Goal: Communication & Community: Answer question/provide support

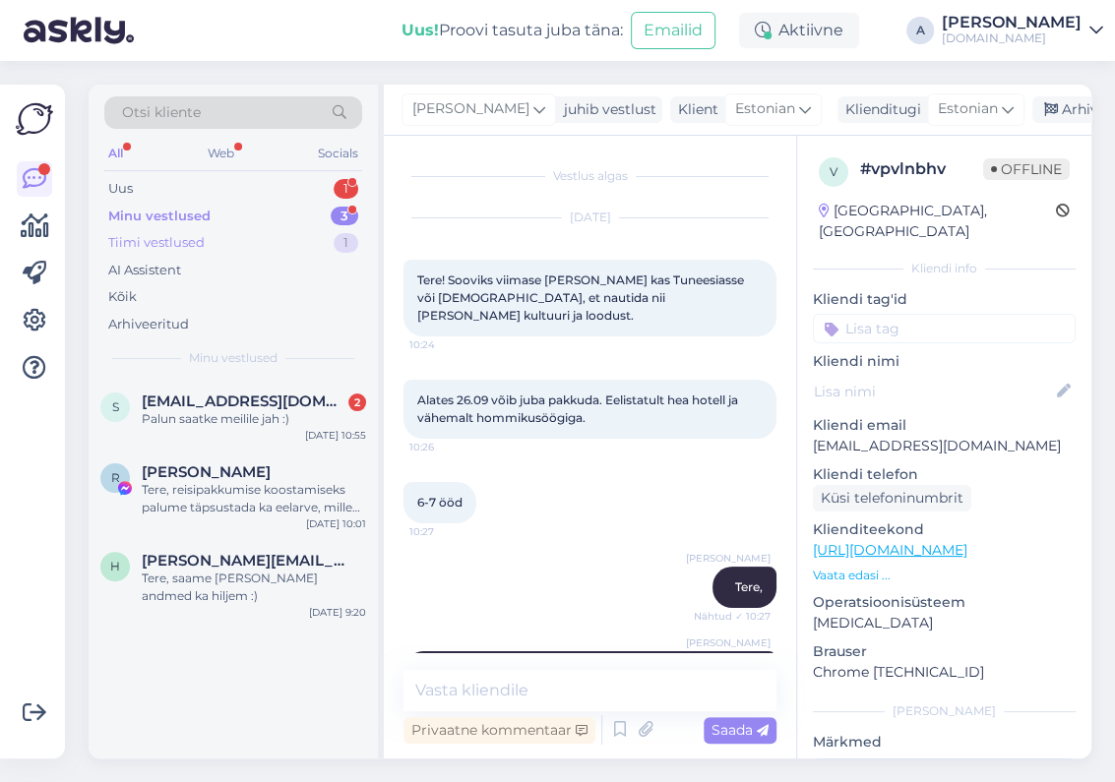
scroll to position [1895, 0]
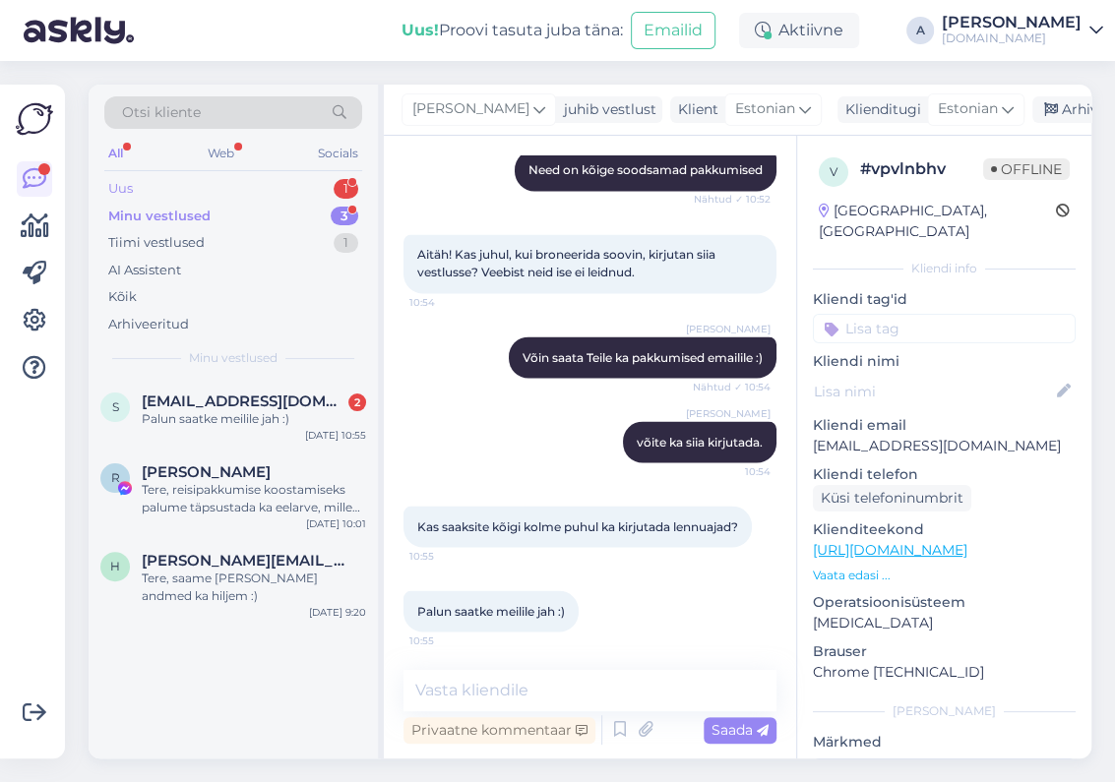
click at [306, 184] on div "Uus 1" at bounding box center [233, 189] width 258 height 28
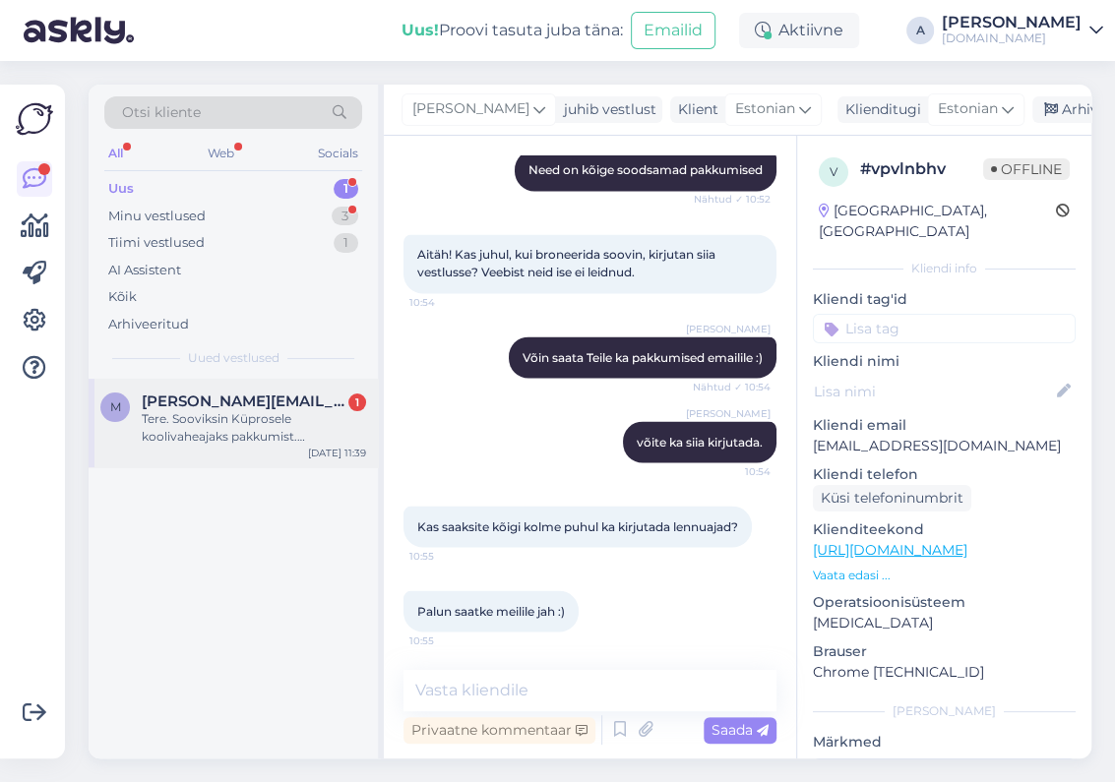
click at [299, 408] on span "[PERSON_NAME][EMAIL_ADDRESS][DOMAIN_NAME]" at bounding box center [244, 402] width 205 height 18
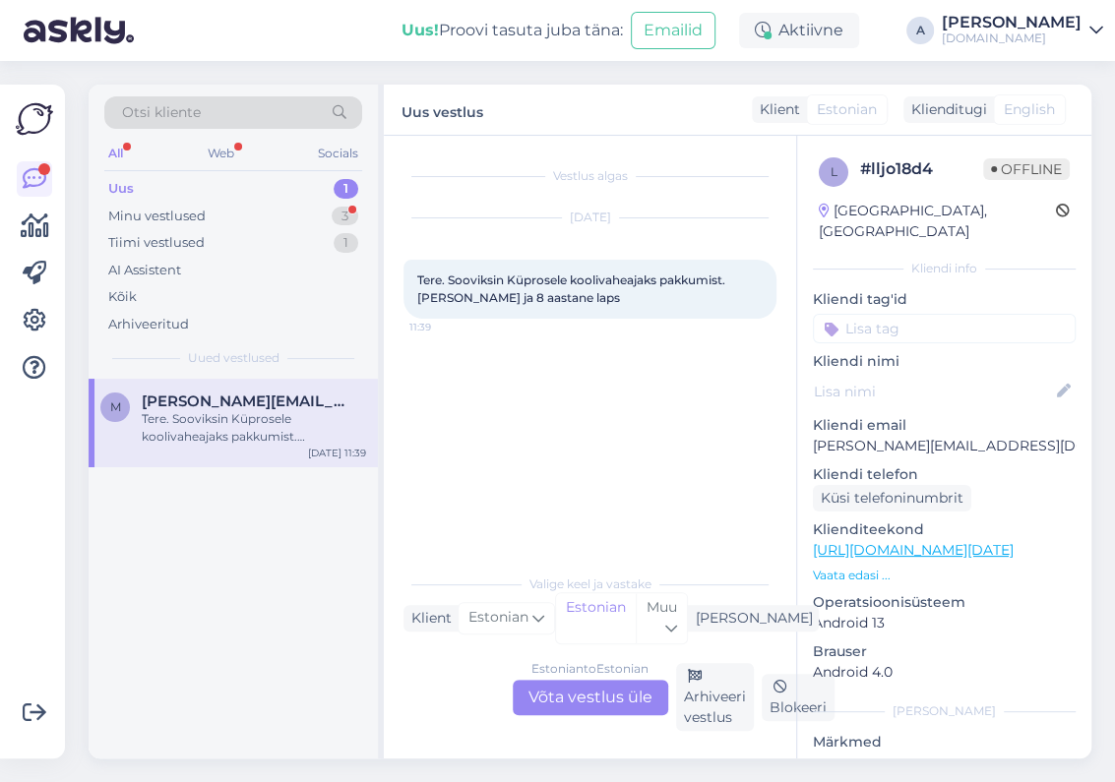
click at [580, 701] on div "Estonian to Estonian Võta vestlus üle" at bounding box center [590, 697] width 155 height 35
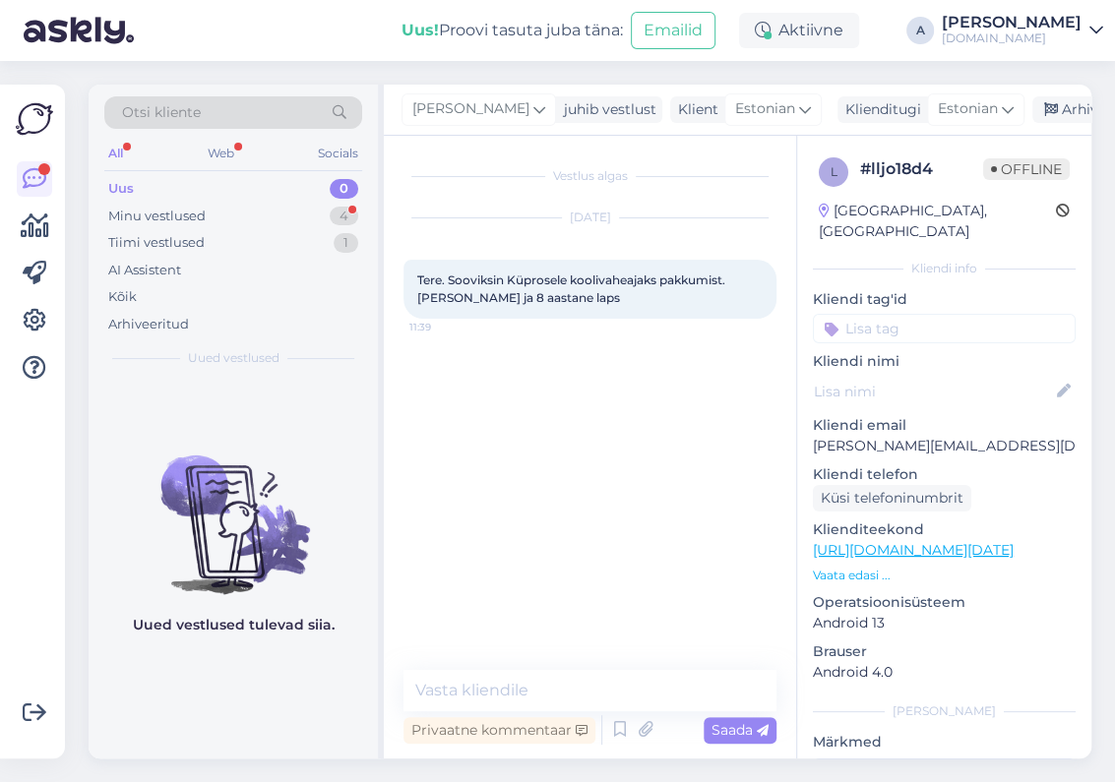
click at [935, 541] on link "[URL][DOMAIN_NAME][DATE]" at bounding box center [913, 550] width 201 height 18
click at [632, 696] on textarea at bounding box center [589, 690] width 373 height 41
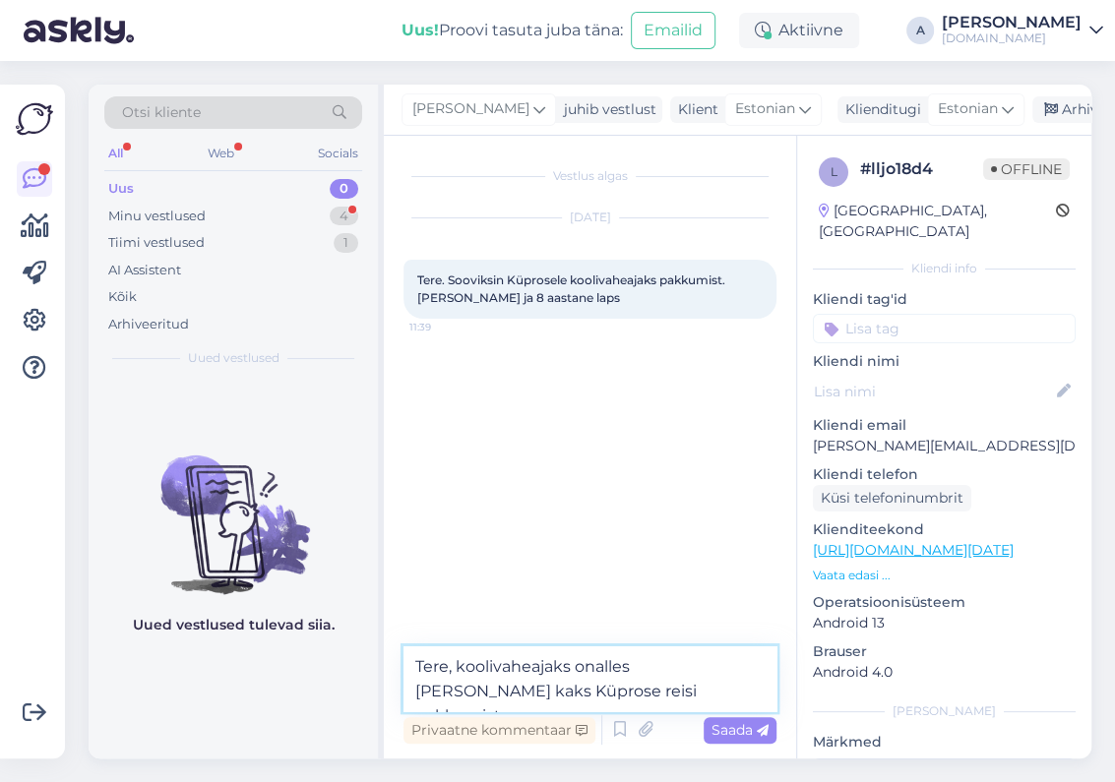
click at [597, 658] on textarea "Tere, koolivaheajaks onalles [PERSON_NAME] kaks Küprose reisi pakkumist:" at bounding box center [589, 678] width 373 height 65
type textarea "Tere, koolivaheajaks on alles vaid kaks Küprose reisi pakkumist:"
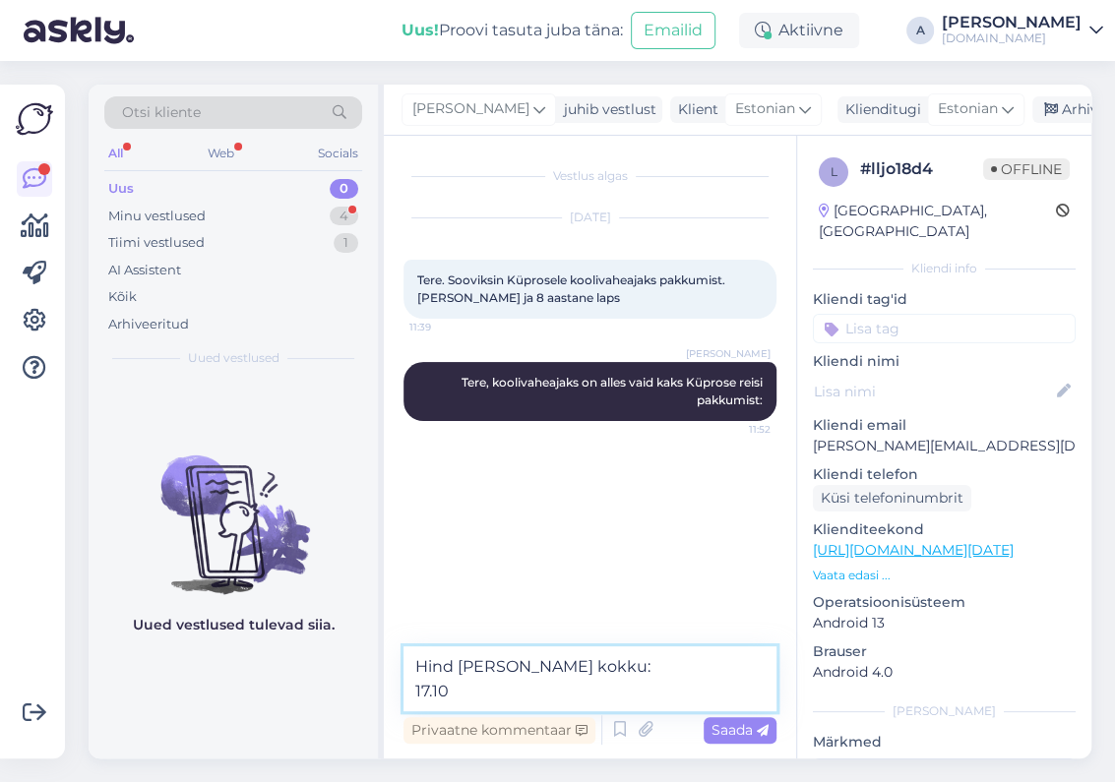
paste textarea "[PERSON_NAME] (3)"
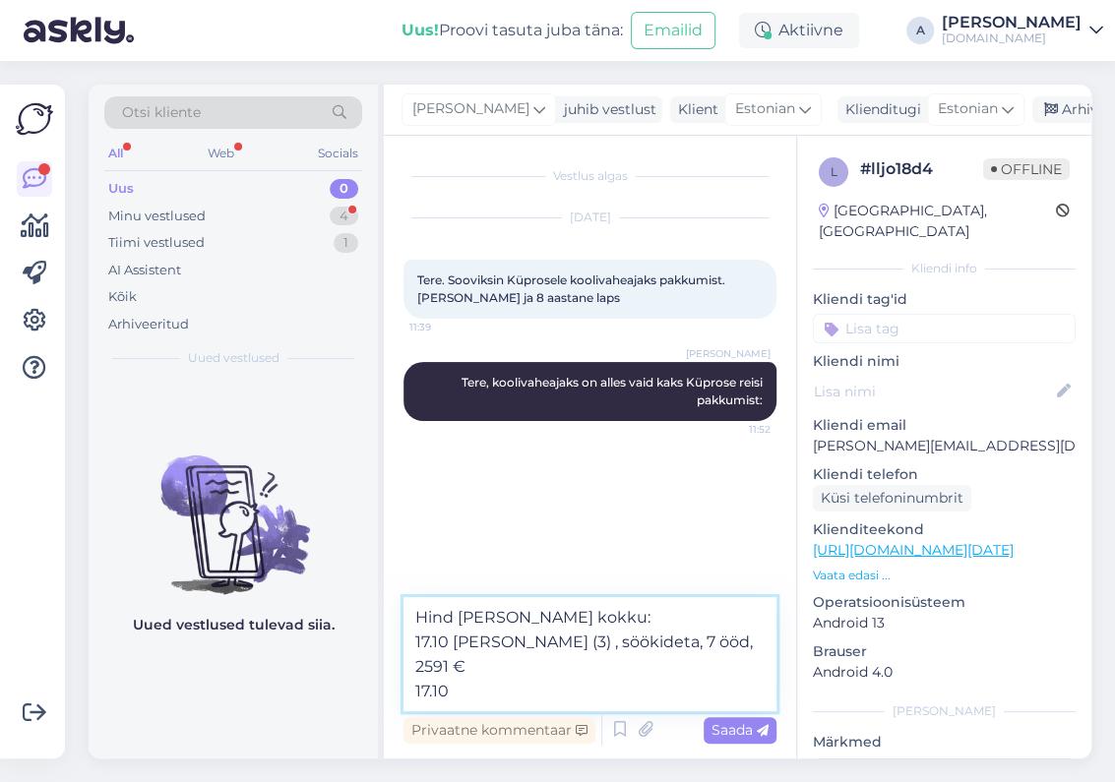
paste textarea "Limassol Navarria Blue (3)"
drag, startPoint x: 548, startPoint y: 667, endPoint x: 455, endPoint y: 670, distance: 93.5
click at [455, 670] on textarea "Hind [PERSON_NAME] kokku: 17.10 [PERSON_NAME] (3) , söökideta, 7 ööd, 2591 € 17…" at bounding box center [589, 654] width 373 height 114
click at [624, 668] on textarea "Hind [PERSON_NAME] kokku: 17.10 [PERSON_NAME] (3) , söökideta, 7 ööd, 2591 € 17…" at bounding box center [589, 654] width 373 height 114
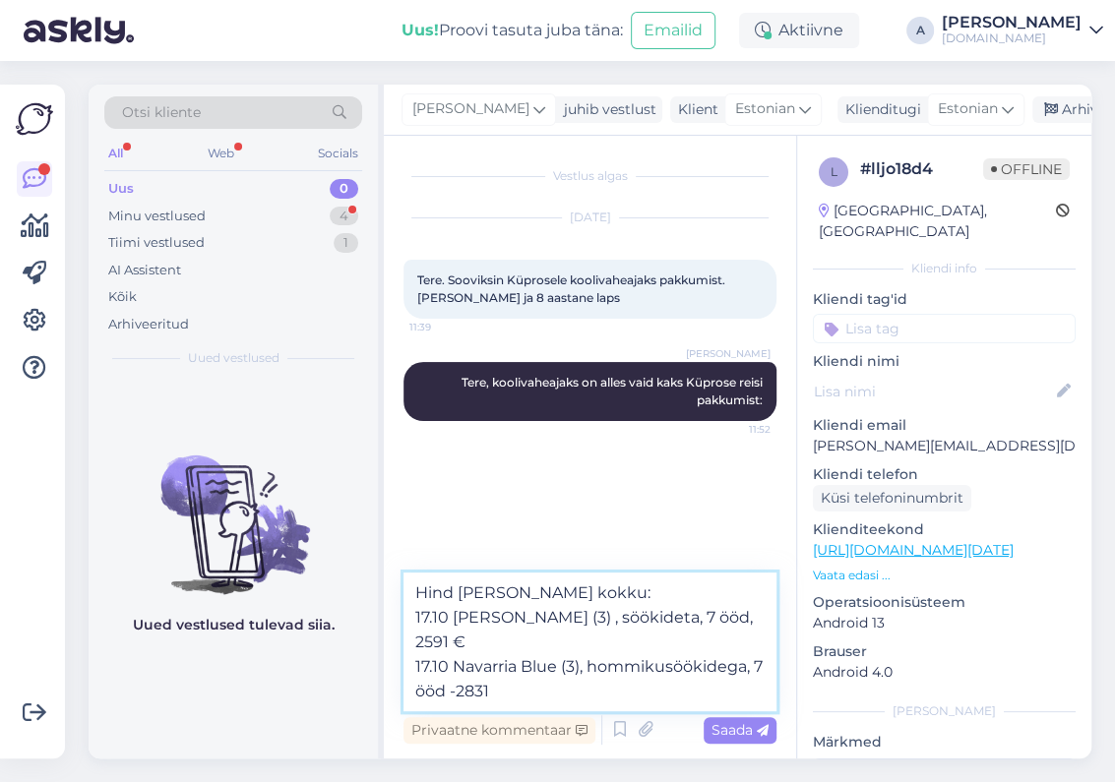
type textarea "Hind [PERSON_NAME] kokku: 17.10 [PERSON_NAME] (3) , söökideta, 7 ööd, 2591 € 17…"
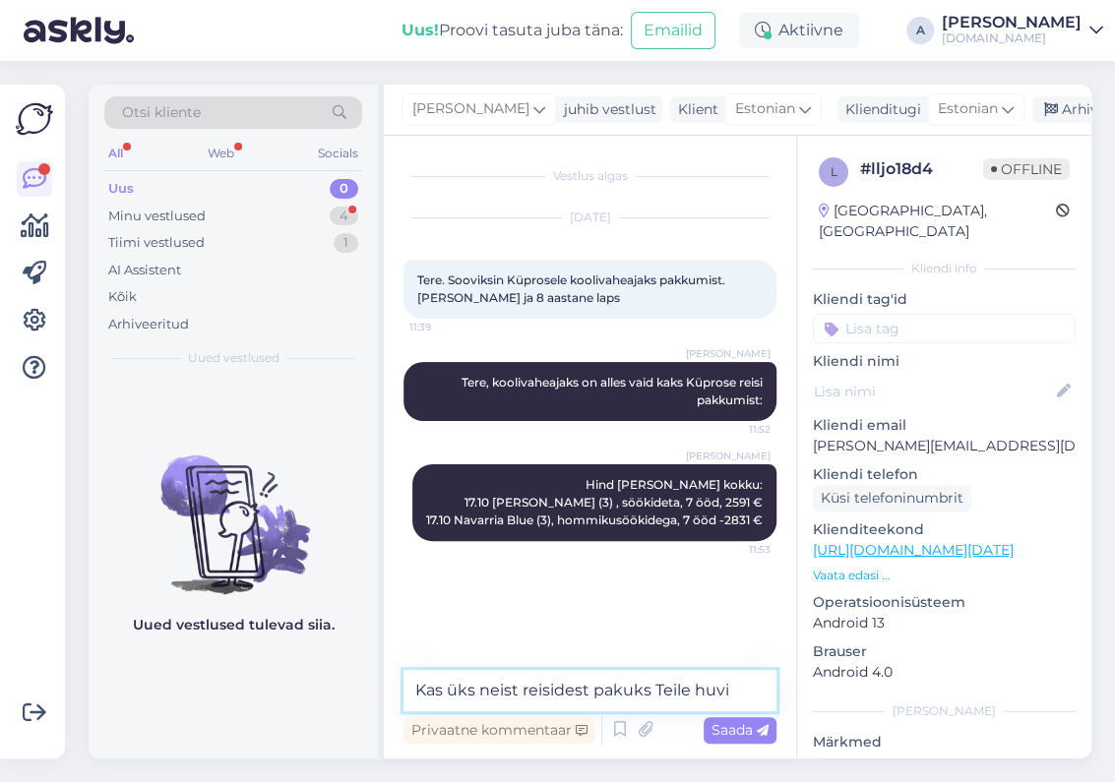
type textarea "Kas üks neist reisidest pakuks Teile huvi?"
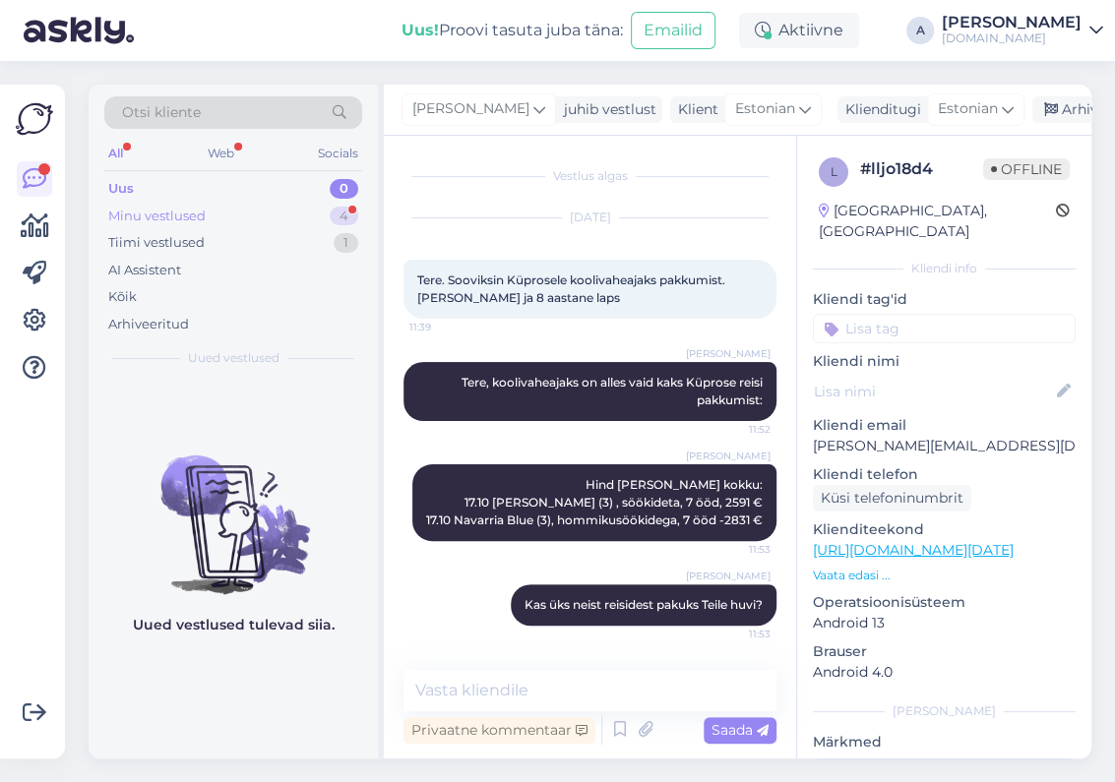
click at [312, 212] on div "Minu vestlused 4" at bounding box center [233, 217] width 258 height 28
